Goal: Task Accomplishment & Management: Use online tool/utility

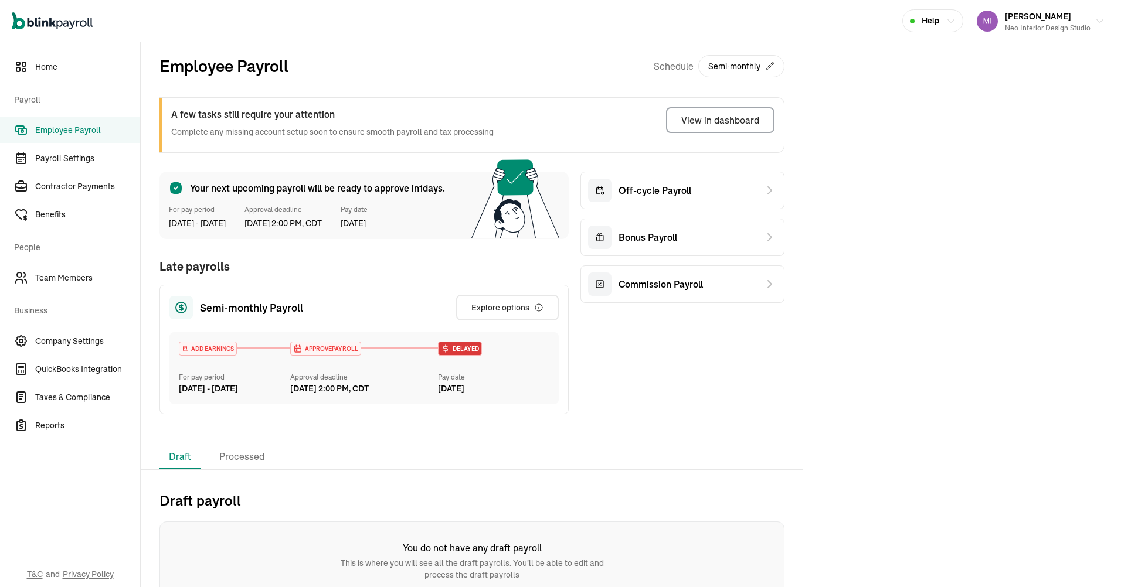
click at [444, 256] on div "Your next upcoming payroll will be ready to approve [DATE]. For pay period [DAT…" at bounding box center [363, 302] width 409 height 261
click at [737, 342] on div "Draft Processed Draft payroll You do not have any draft payroll This is where y…" at bounding box center [631, 522] width 980 height 155
click at [444, 256] on div "Your next upcoming payroll will be ready to approve [DATE]. For pay period [DAT…" at bounding box center [363, 302] width 409 height 261
click at [737, 342] on div "Draft Processed Draft payroll You do not have any draft payroll This is where y…" at bounding box center [631, 522] width 980 height 155
